Goal: Transaction & Acquisition: Subscribe to service/newsletter

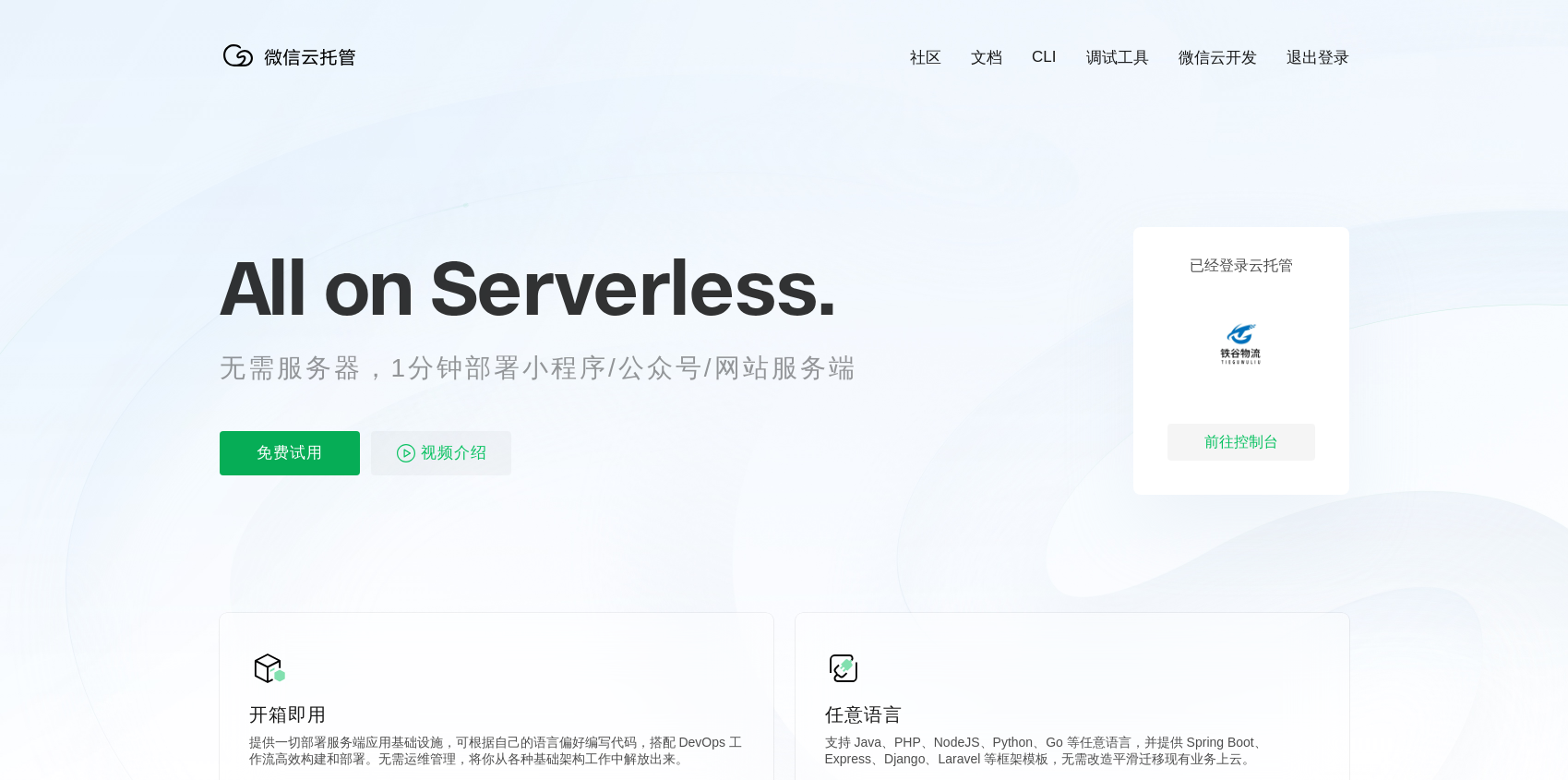
click at [338, 468] on p "免费试用" at bounding box center [290, 453] width 140 height 45
click at [452, 447] on span "视频介绍" at bounding box center [453, 453] width 67 height 45
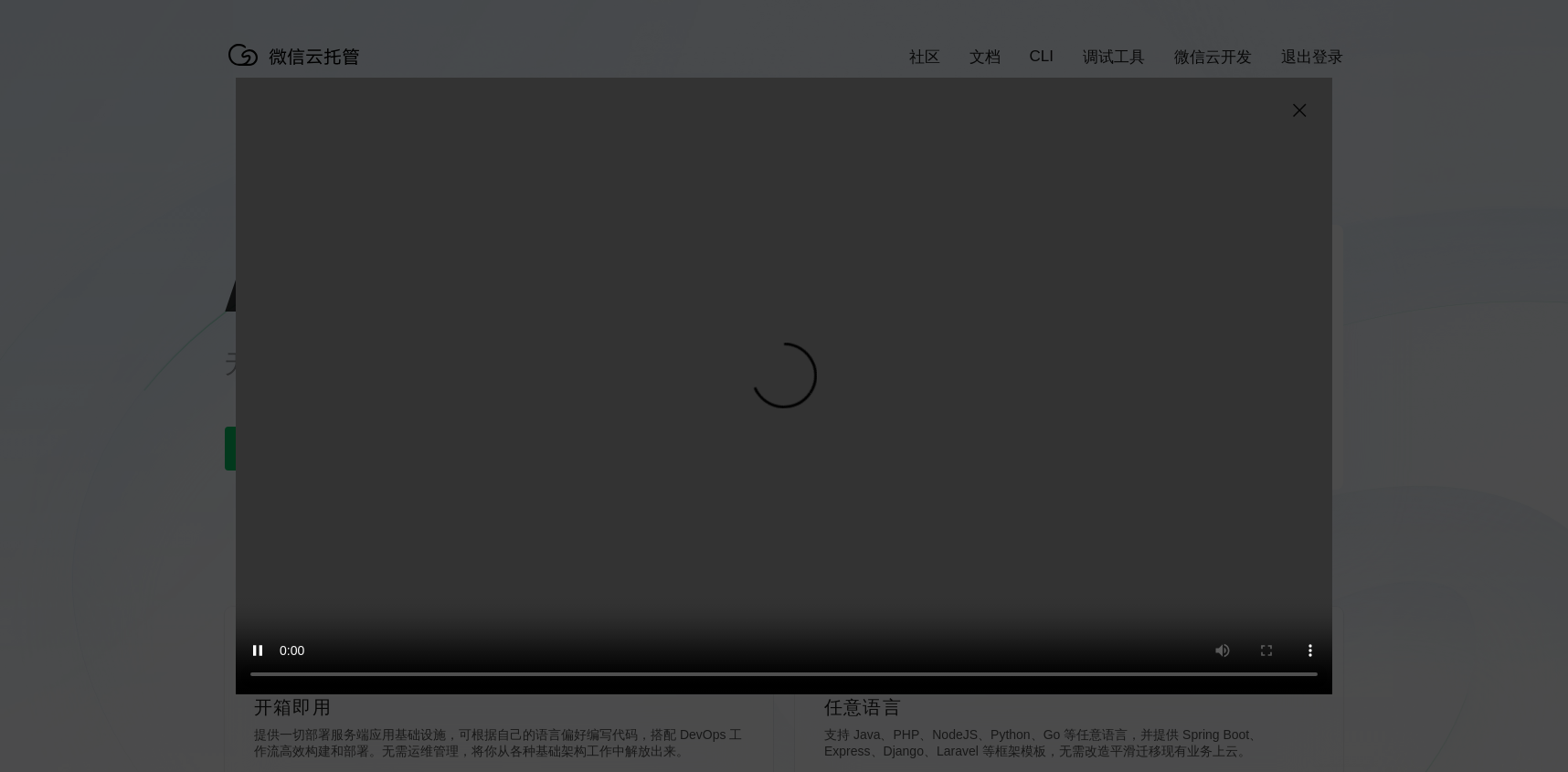
click at [1298, 100] on img at bounding box center [1299, 110] width 22 height 22
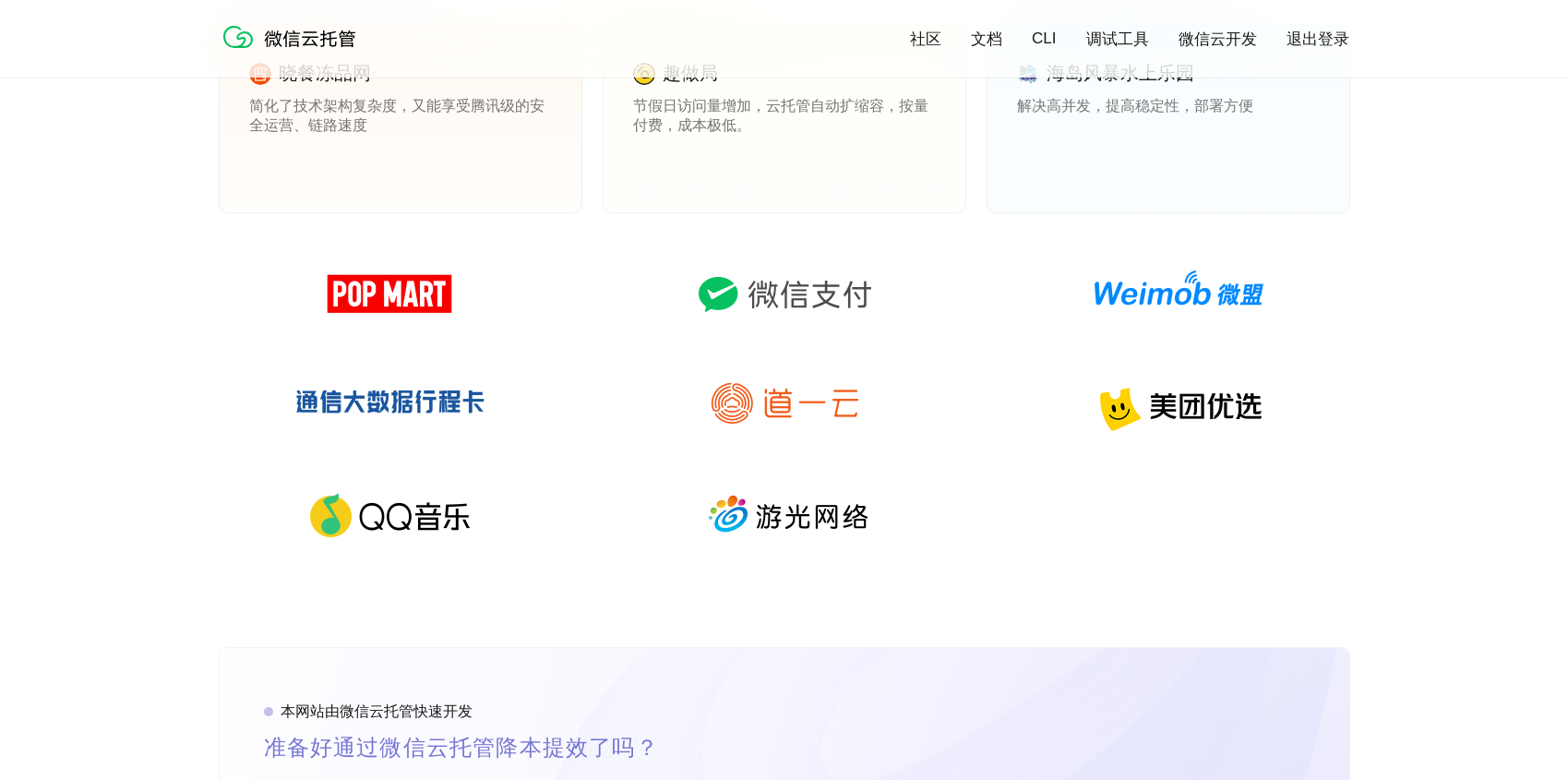
scroll to position [2769, 0]
